Goal: Obtain resource: Obtain resource

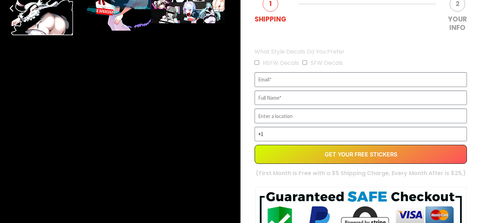
scroll to position [225, 0]
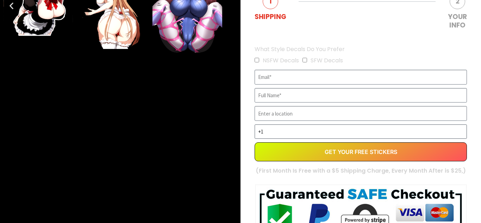
click at [299, 126] on input "+1" at bounding box center [360, 131] width 212 height 15
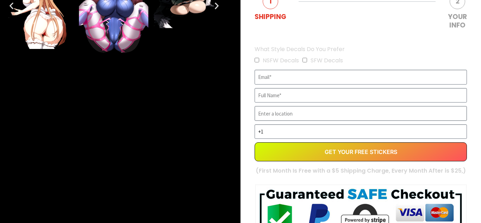
click at [293, 119] on input "EVERGREEN" at bounding box center [360, 113] width 212 height 15
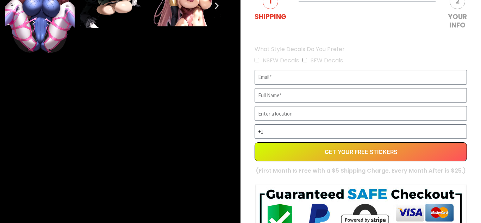
click at [287, 92] on input "EVERGREEN" at bounding box center [360, 95] width 212 height 15
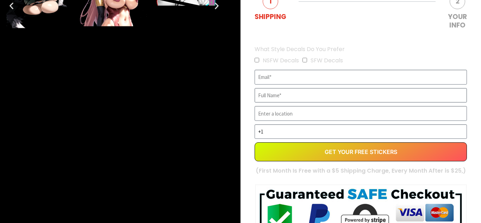
type input "[PERSON_NAME]"
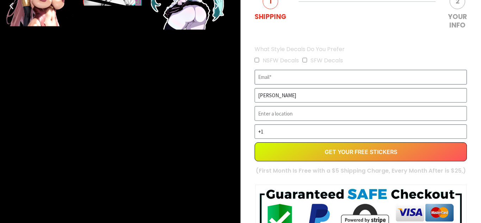
click at [274, 78] on input "EVERGREEN" at bounding box center [360, 77] width 212 height 15
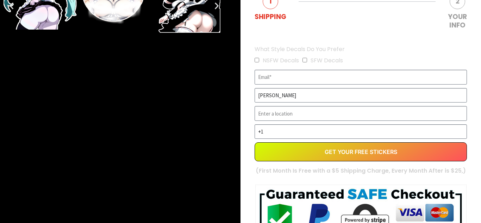
click at [261, 64] on span "NSFW Decals" at bounding box center [278, 60] width 48 height 11
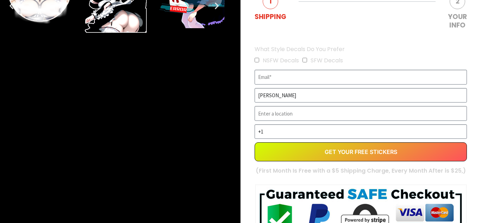
click at [259, 63] on span "NSFW Decals" at bounding box center [278, 60] width 48 height 11
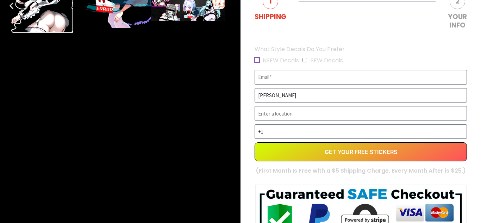
click at [258, 61] on input "NSFW Decals" at bounding box center [256, 60] width 5 height 5
checkbox input "true"
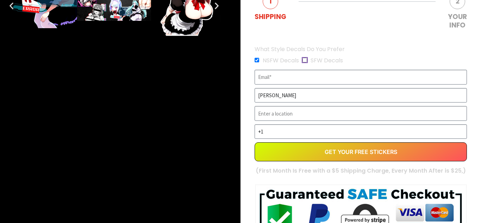
click at [305, 61] on input "SFW Decals" at bounding box center [304, 60] width 5 height 5
checkbox input "true"
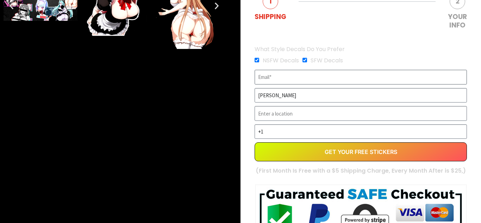
click at [304, 73] on input "EVERGREEN" at bounding box center [360, 77] width 212 height 15
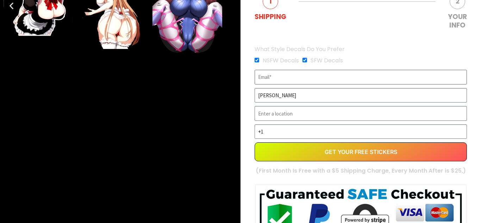
type input "k"
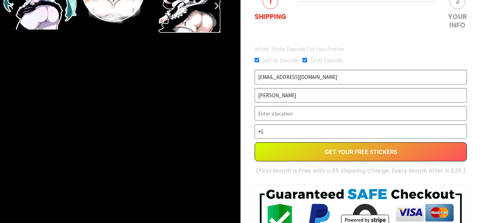
click at [290, 106] on div "What Style Decals Do You Prefer NSFW Decals SFW Decals [EMAIL_ADDRESS][DOMAIN_N…" at bounding box center [361, 104] width 216 height 121
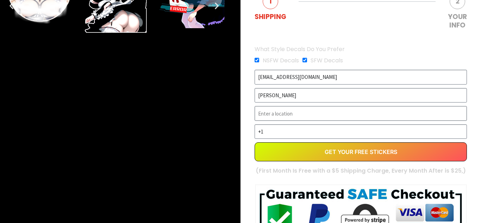
click at [283, 115] on input "EVERGREEN" at bounding box center [360, 113] width 212 height 15
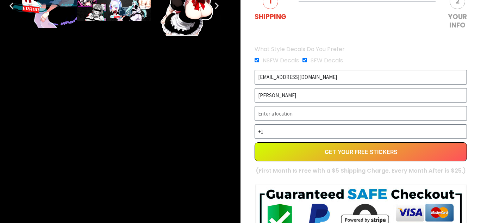
click at [275, 77] on input "[EMAIL_ADDRESS][DOMAIN_NAME]" at bounding box center [360, 77] width 212 height 15
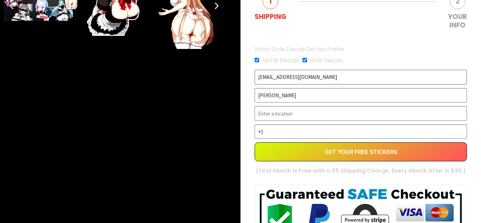
click at [276, 77] on input "[EMAIL_ADDRESS][DOMAIN_NAME]" at bounding box center [360, 77] width 212 height 15
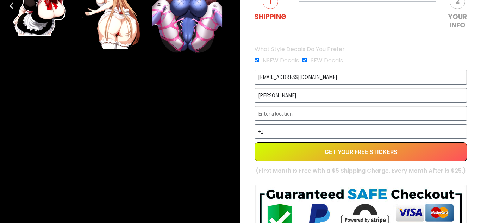
type input "[EMAIL_ADDRESS][DOMAIN_NAME]"
click at [278, 115] on input "EVERGREEN" at bounding box center [360, 113] width 212 height 15
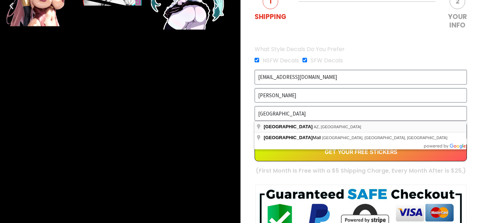
type input "[GEOGRAPHIC_DATA], [GEOGRAPHIC_DATA], [GEOGRAPHIC_DATA]"
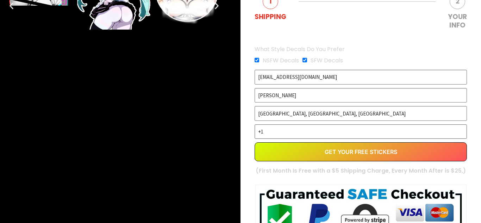
click at [282, 128] on input "+1" at bounding box center [360, 131] width 212 height 15
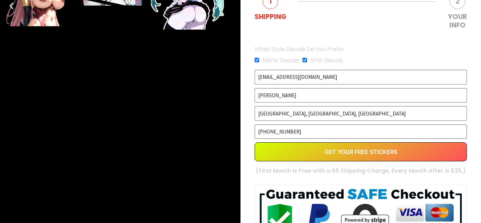
type input "[PHONE_NUMBER]"
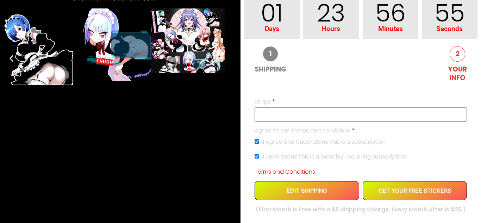
scroll to position [185, 0]
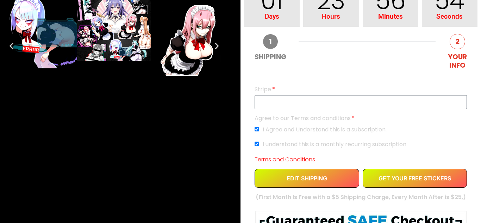
click at [338, 108] on div "EVERGREEN" at bounding box center [360, 102] width 212 height 14
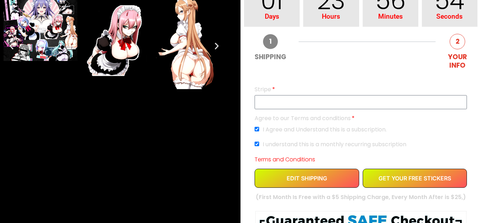
click at [330, 105] on iframe "EVERGREEN" at bounding box center [361, 102] width 202 height 6
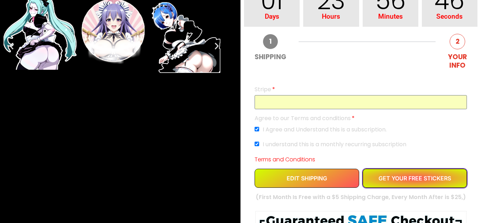
click at [384, 171] on button "GET YOUR FREE STICKERS" at bounding box center [414, 178] width 105 height 19
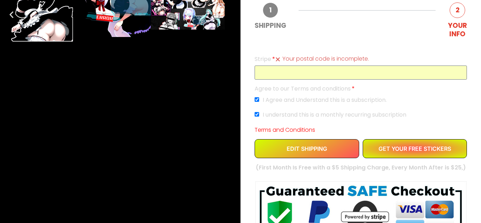
scroll to position [217, 0]
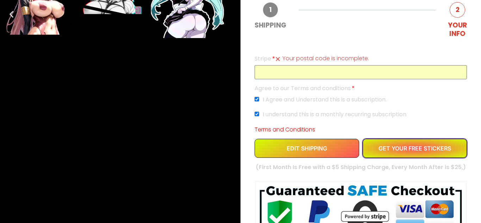
click at [408, 150] on span "GET YOUR FREE STICKERS" at bounding box center [414, 148] width 72 height 6
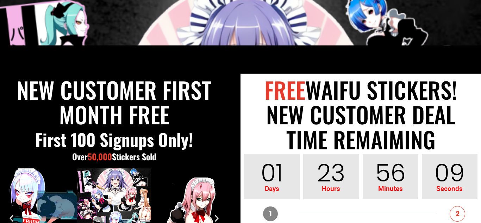
scroll to position [0, 0]
